Goal: Task Accomplishment & Management: Use online tool/utility

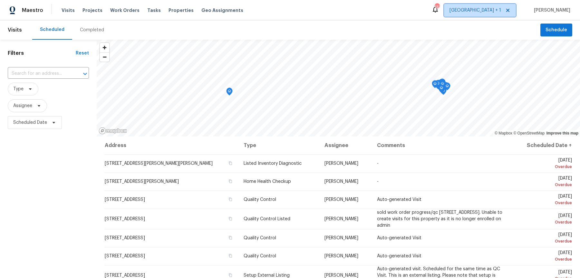
click at [496, 13] on span "[GEOGRAPHIC_DATA] + 1" at bounding box center [475, 10] width 52 height 6
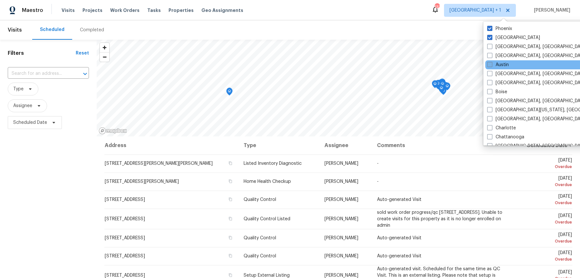
click at [497, 64] on label "Austin" at bounding box center [498, 65] width 22 height 6
click at [491, 64] on input "Austin" at bounding box center [489, 64] width 4 height 4
checkbox input "true"
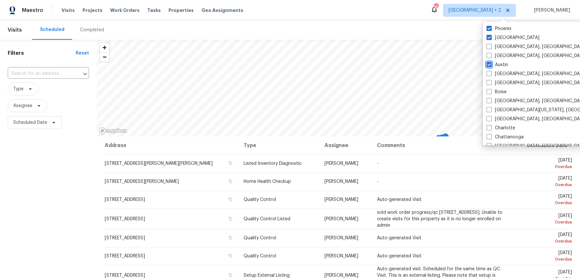
click at [64, 77] on div "​" at bounding box center [48, 74] width 81 height 14
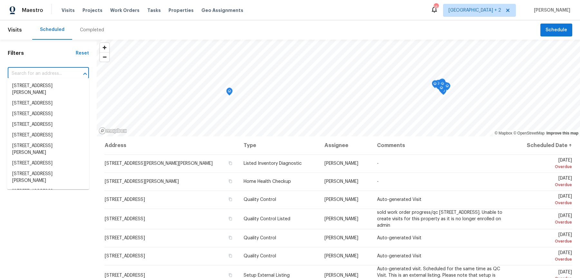
click at [62, 74] on input "text" at bounding box center [39, 74] width 63 height 10
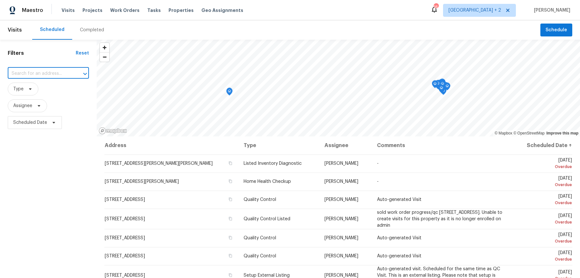
paste input "[STREET_ADDRESS]"
type input "[STREET_ADDRESS]"
click at [50, 86] on li "[STREET_ADDRESS]" at bounding box center [48, 86] width 82 height 11
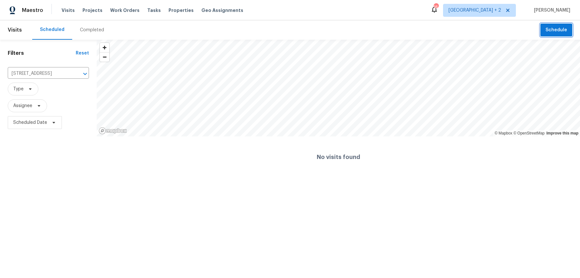
click at [552, 28] on span "Schedule" at bounding box center [556, 30] width 22 height 8
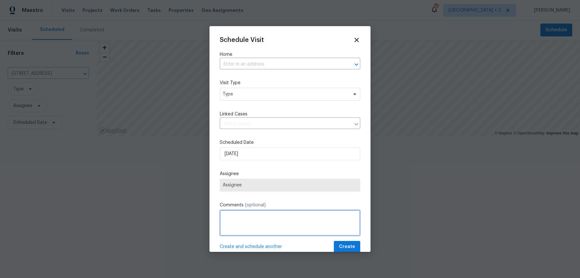
click at [250, 216] on textarea at bounding box center [290, 223] width 140 height 26
paste textarea "The hub is currently offline, Could you please go out to the home and make sure…"
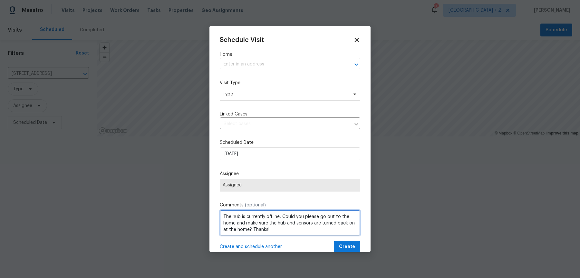
scroll to position [3, 0]
drag, startPoint x: 264, startPoint y: 209, endPoint x: 231, endPoint y: 209, distance: 33.5
click at [231, 210] on textarea "The hub is currently offline, Could you please go out to the home and make sure…" at bounding box center [290, 223] width 140 height 26
paste textarea "Front Door Lock"
drag, startPoint x: 268, startPoint y: 214, endPoint x: 312, endPoint y: 217, distance: 44.2
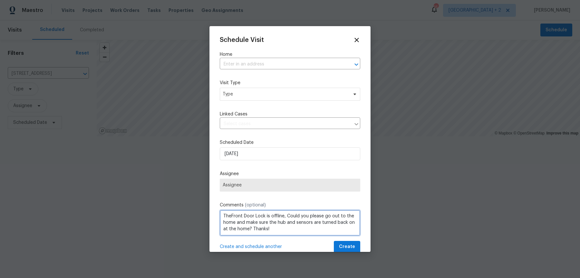
click at [312, 217] on textarea "TheFront Door Lock is offline, Could you please go out to the home and make sur…" at bounding box center [290, 223] width 140 height 26
drag, startPoint x: 349, startPoint y: 221, endPoint x: 271, endPoint y: 221, distance: 77.3
click at [271, 221] on textarea "TheFront Door Lock is offline, Could you please go out to the home and make sur…" at bounding box center [290, 223] width 140 height 26
type textarea "TheFront Door Lock is offline, Could you please go out to the home and make sur…"
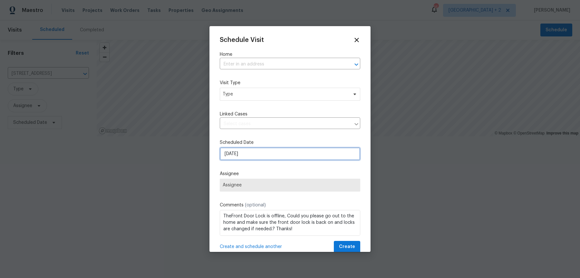
click at [251, 149] on input "[DATE]" at bounding box center [290, 153] width 140 height 13
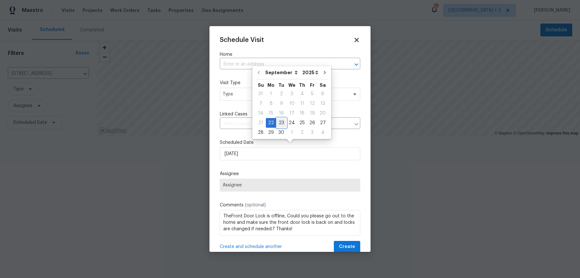
click at [280, 123] on div "23" at bounding box center [281, 122] width 10 height 9
type input "[DATE]"
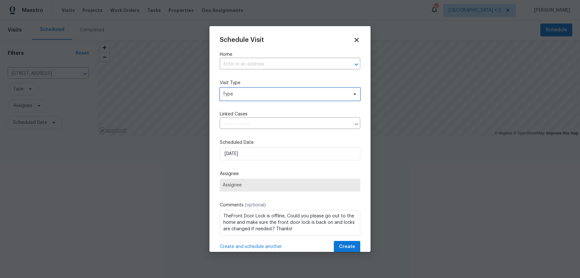
click at [240, 88] on span "Type" at bounding box center [290, 94] width 140 height 13
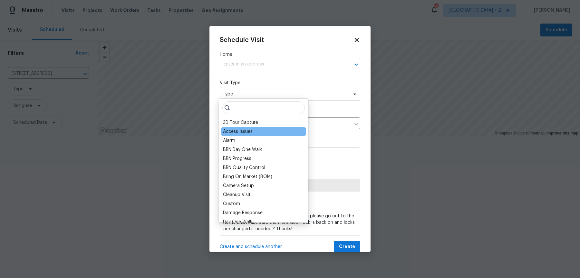
click at [244, 132] on div "Access Issues" at bounding box center [238, 131] width 30 height 6
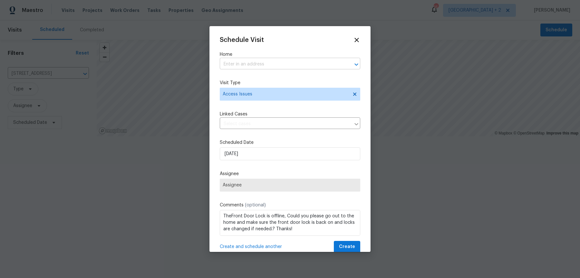
click at [257, 62] on input "text" at bounding box center [281, 64] width 122 height 10
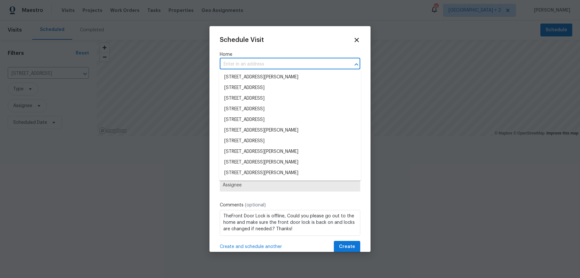
paste input "[STREET_ADDRESS]"
type input "[STREET_ADDRESS]"
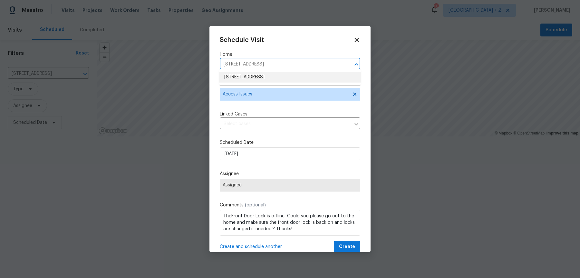
click at [268, 78] on li "[STREET_ADDRESS]" at bounding box center [290, 77] width 142 height 11
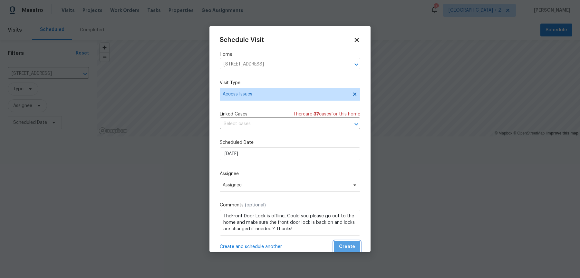
click at [355, 243] on span "Create" at bounding box center [347, 247] width 16 height 8
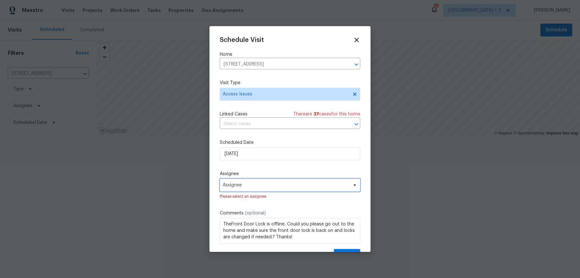
click at [253, 182] on span "Assignee" at bounding box center [290, 184] width 140 height 13
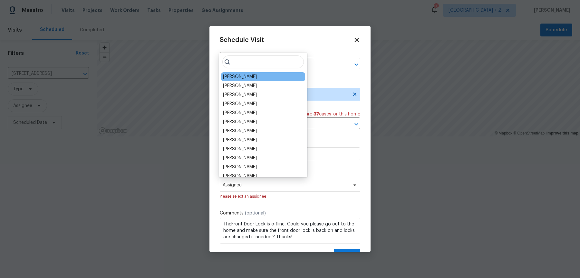
click at [237, 79] on div "[PERSON_NAME]" at bounding box center [263, 76] width 84 height 9
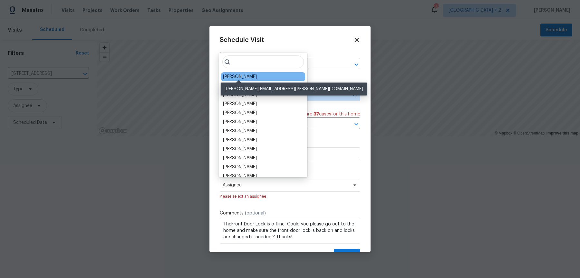
click at [235, 75] on div "[PERSON_NAME]" at bounding box center [240, 76] width 34 height 6
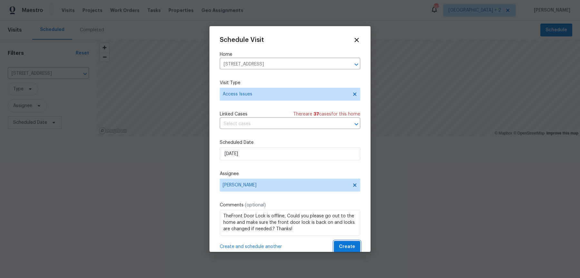
click at [355, 243] on span "Create" at bounding box center [347, 247] width 16 height 8
